Goal: Check status

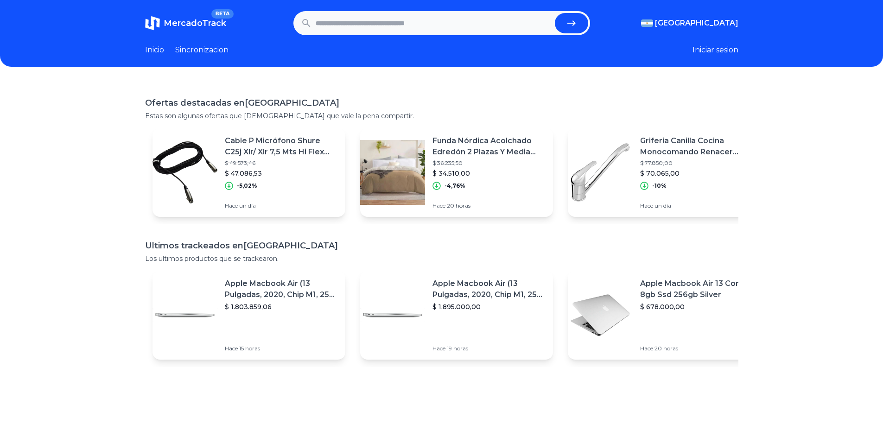
click at [389, 24] on input "text" at bounding box center [433, 23] width 235 height 20
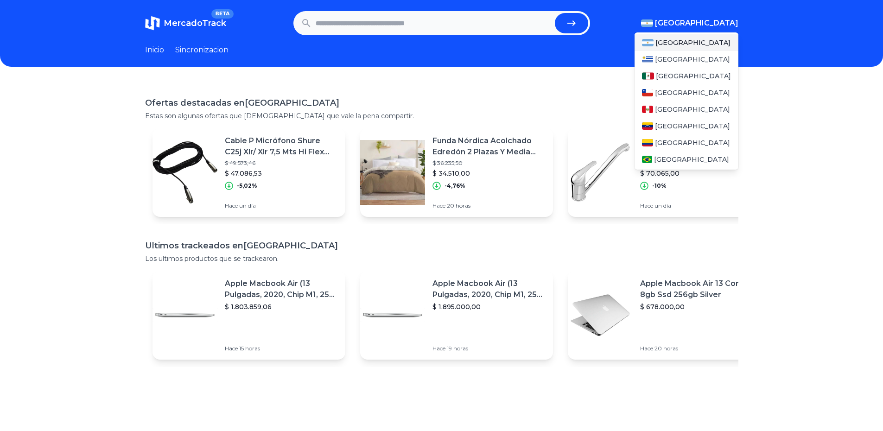
click at [703, 22] on span "[GEOGRAPHIC_DATA]" at bounding box center [696, 23] width 83 height 11
click at [676, 71] on div "[GEOGRAPHIC_DATA]" at bounding box center [686, 76] width 104 height 17
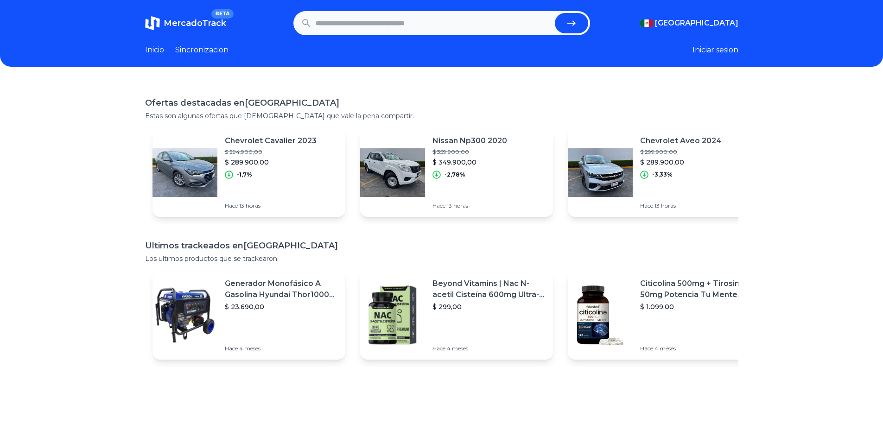
click at [92, 156] on div "Ofertas destacadas en Mexico Estas son algunas ofertas que creemos que vale la …" at bounding box center [441, 297] width 883 height 431
click at [360, 29] on input "text" at bounding box center [433, 23] width 235 height 20
paste input "**********"
click at [574, 22] on icon "submit" at bounding box center [571, 23] width 11 height 11
type input "**********"
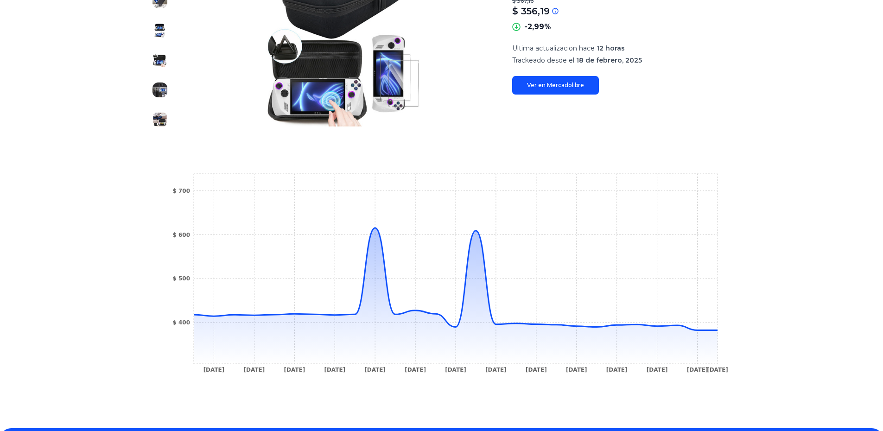
scroll to position [250, 0]
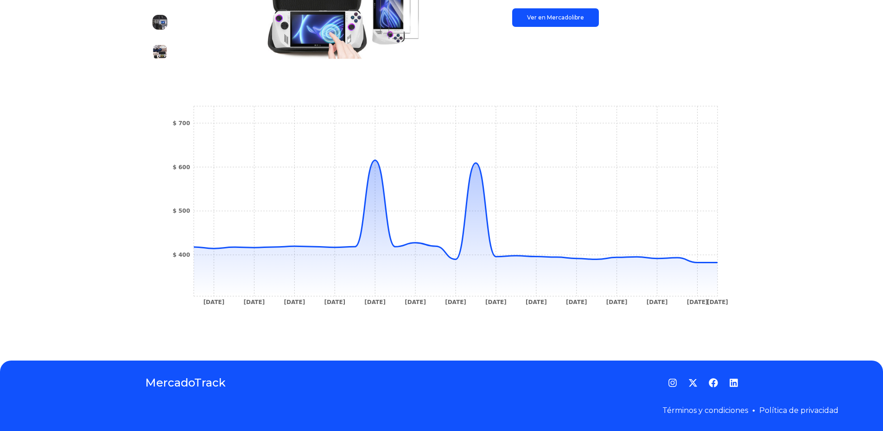
click at [724, 302] on tspan "[DATE]" at bounding box center [717, 302] width 21 height 6
click at [707, 301] on tspan "[DATE]" at bounding box center [696, 302] width 21 height 6
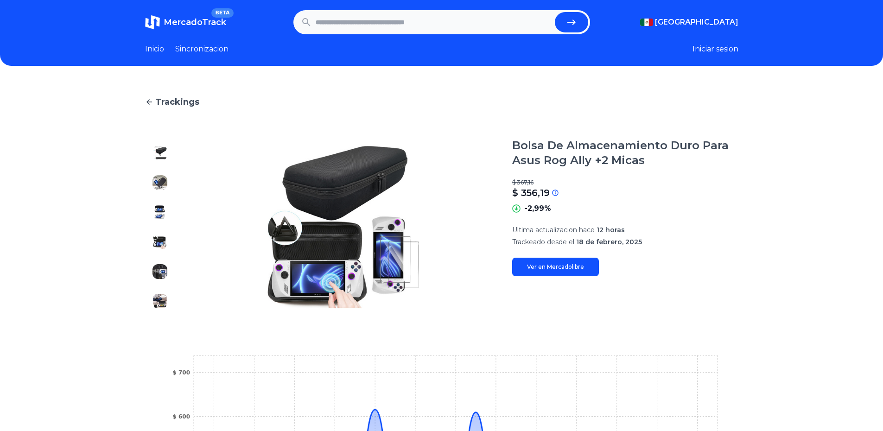
scroll to position [0, 0]
